Goal: Communication & Community: Connect with others

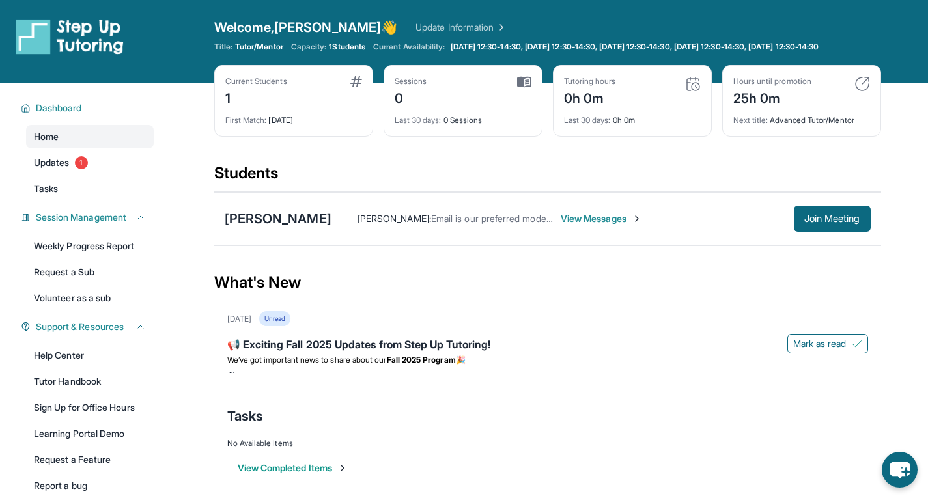
click at [610, 225] on span "View Messages" at bounding box center [601, 218] width 81 height 13
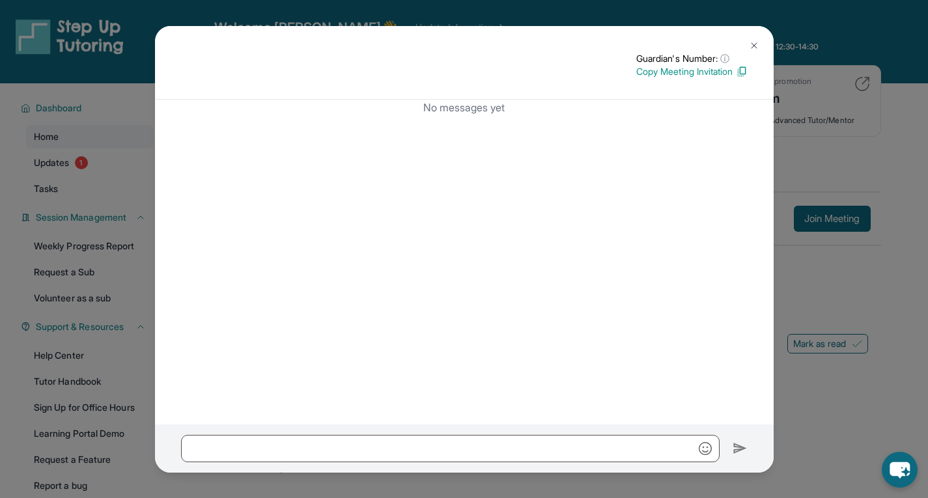
click at [720, 68] on p "Copy Meeting Invitation" at bounding box center [691, 71] width 111 height 13
click at [897, 311] on div "Guardian's Number: ⓘ This isn't the guardian's real number — it's a private for…" at bounding box center [464, 249] width 928 height 498
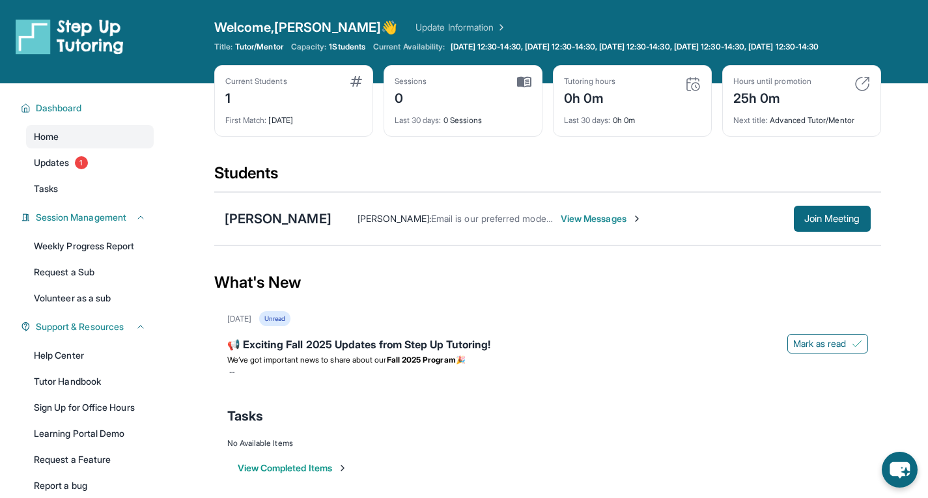
click at [492, 224] on span "Email is our preferred mode of communication. 😊" at bounding box center [534, 218] width 206 height 11
click at [588, 225] on span "View Messages" at bounding box center [601, 218] width 81 height 13
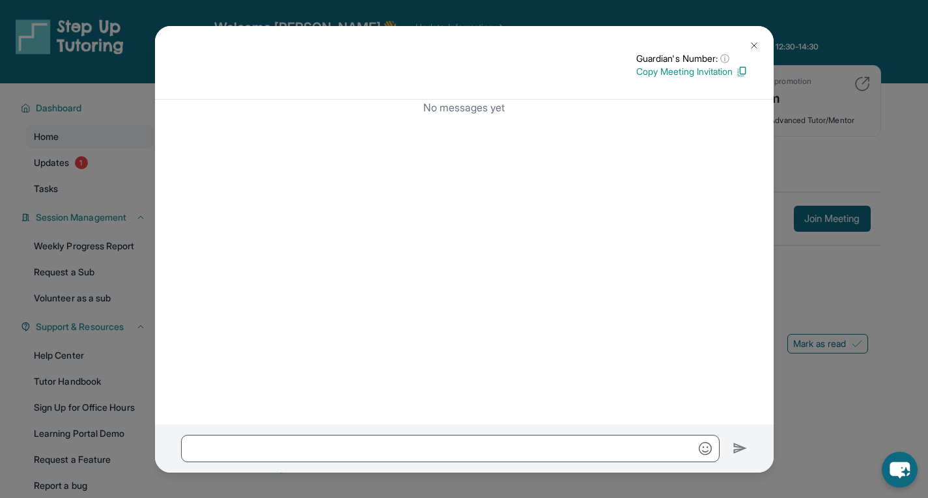
click at [744, 70] on img at bounding box center [742, 72] width 12 height 12
click at [753, 44] on img at bounding box center [754, 45] width 10 height 10
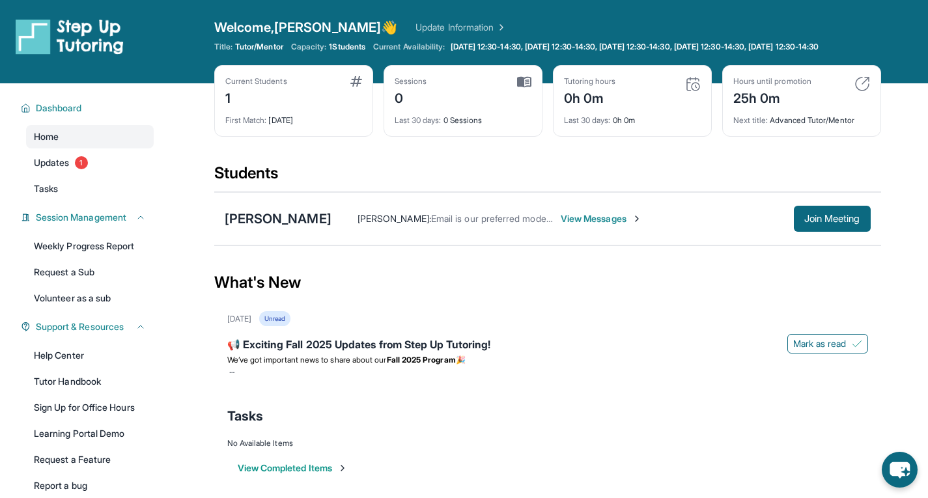
click at [607, 225] on span "View Messages" at bounding box center [601, 218] width 81 height 13
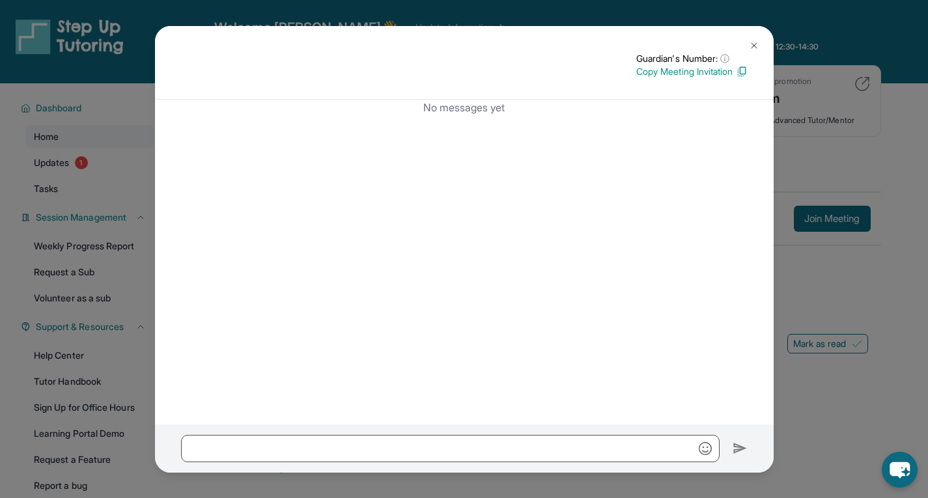
click at [740, 68] on img at bounding box center [742, 72] width 12 height 12
